Goal: Information Seeking & Learning: Learn about a topic

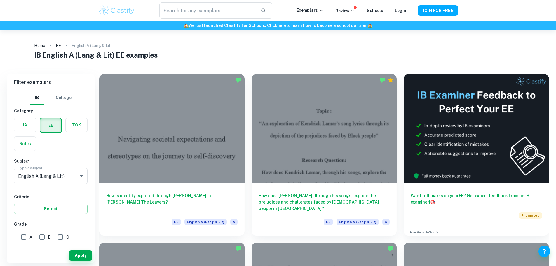
click at [259, 192] on h6 "How does [PERSON_NAME], through his songs, explore the prejudices and challenge…" at bounding box center [323, 201] width 131 height 19
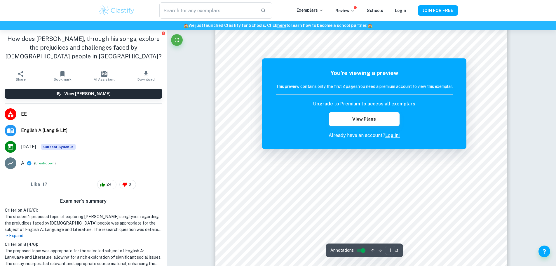
scroll to position [117, 0]
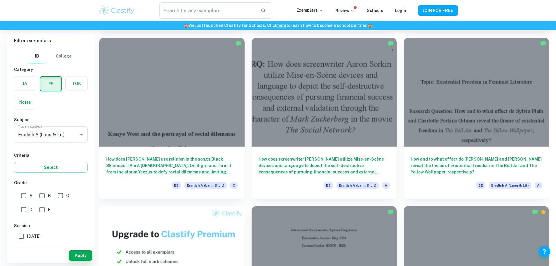
scroll to position [292, 0]
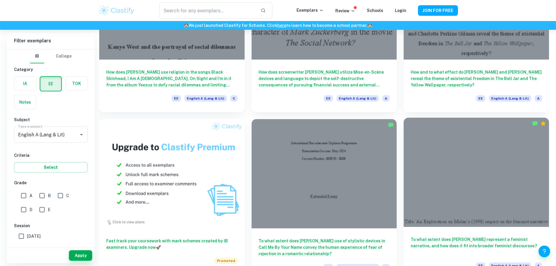
click at [410, 236] on h6 "To what extent does [PERSON_NAME] represent a feminist narrative, and how does …" at bounding box center [475, 245] width 131 height 19
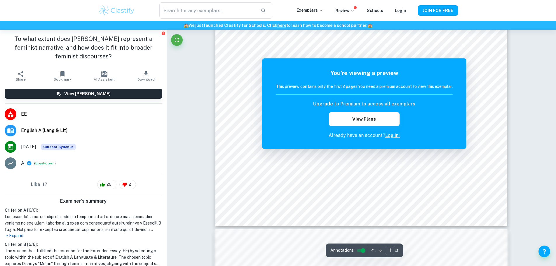
scroll to position [233, 0]
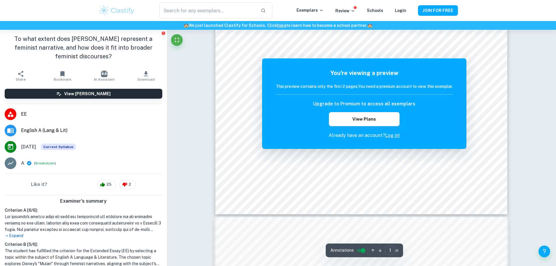
click at [530, 101] on div "Incorrect Criterion A The reader is presented with the research question in the…" at bounding box center [361, 232] width 389 height 873
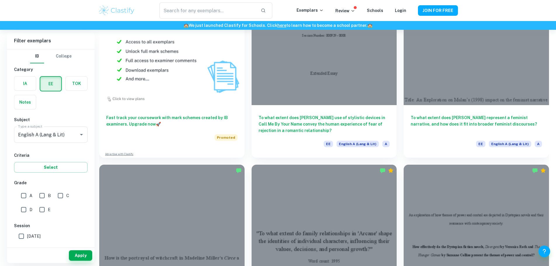
scroll to position [467, 0]
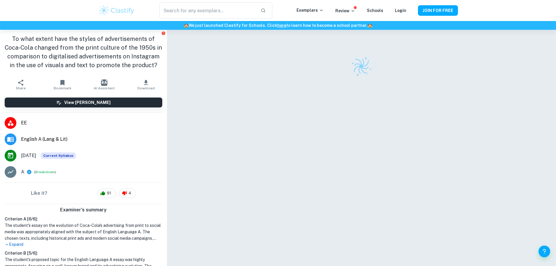
click at [295, 85] on div at bounding box center [361, 155] width 292 height 250
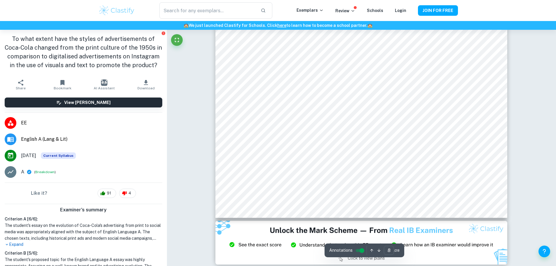
scroll to position [3295, 0]
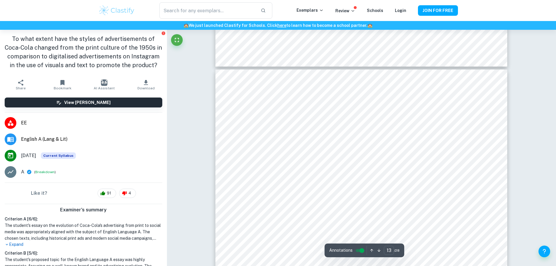
type input "14"
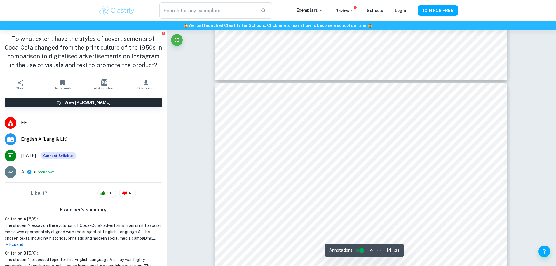
scroll to position [5482, 0]
